Goal: Check status: Check status

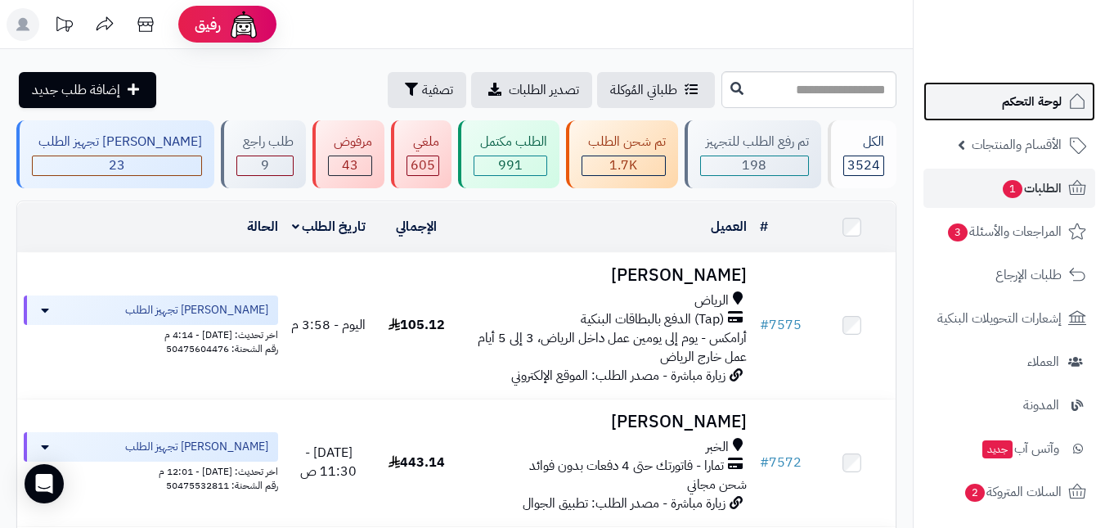
click at [1012, 92] on span "لوحة التحكم" at bounding box center [1032, 101] width 60 height 23
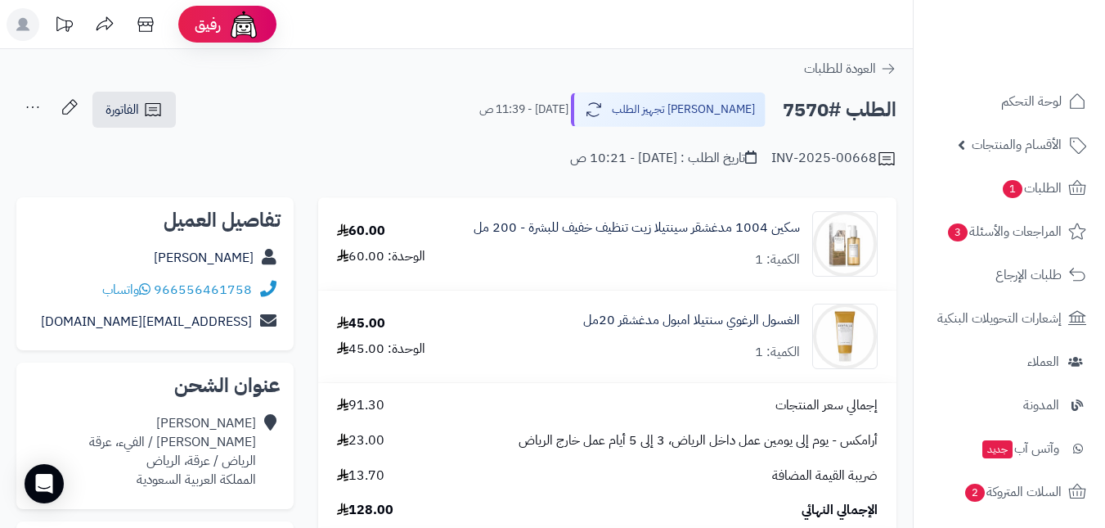
scroll to position [82, 0]
